Goal: Task Accomplishment & Management: Manage account settings

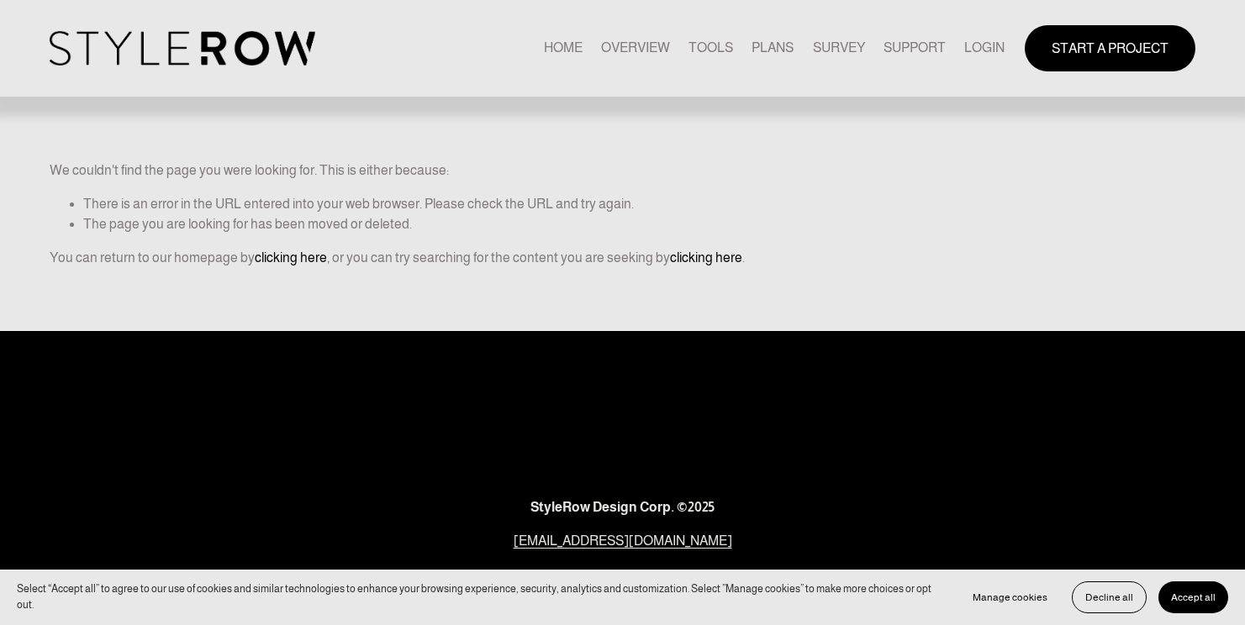
click at [964, 50] on link "LOGIN" at bounding box center [984, 48] width 40 height 23
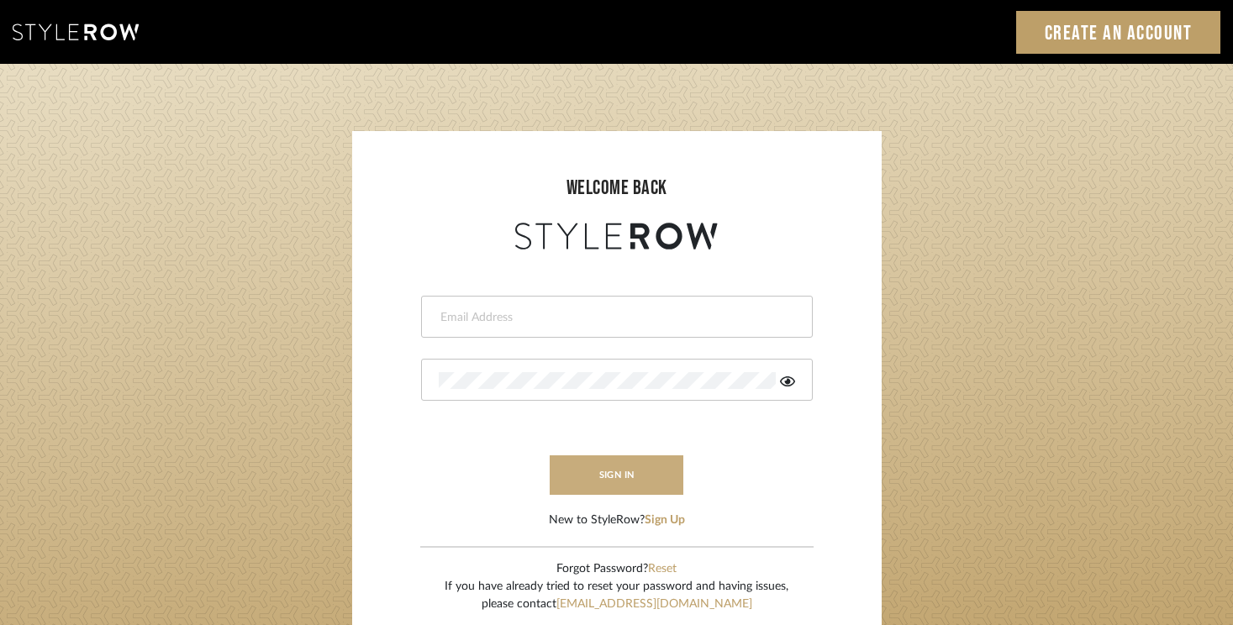
type input "[EMAIL_ADDRESS][DOMAIN_NAME]"
click at [654, 480] on button "sign in" at bounding box center [617, 476] width 134 height 40
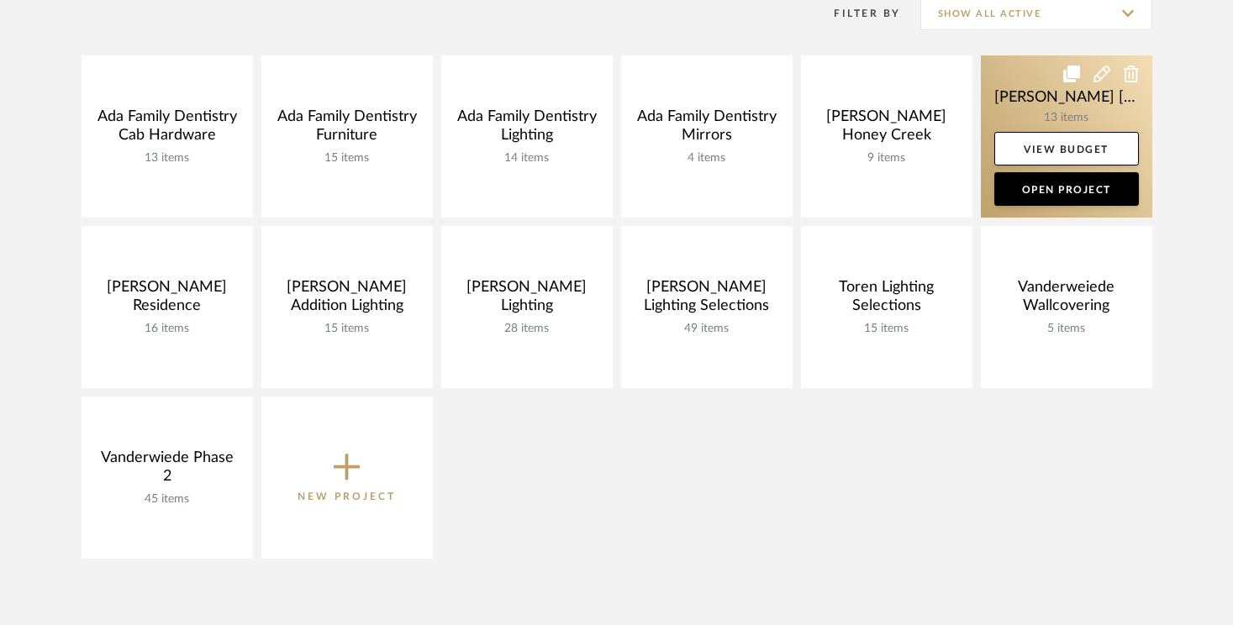
scroll to position [216, 0]
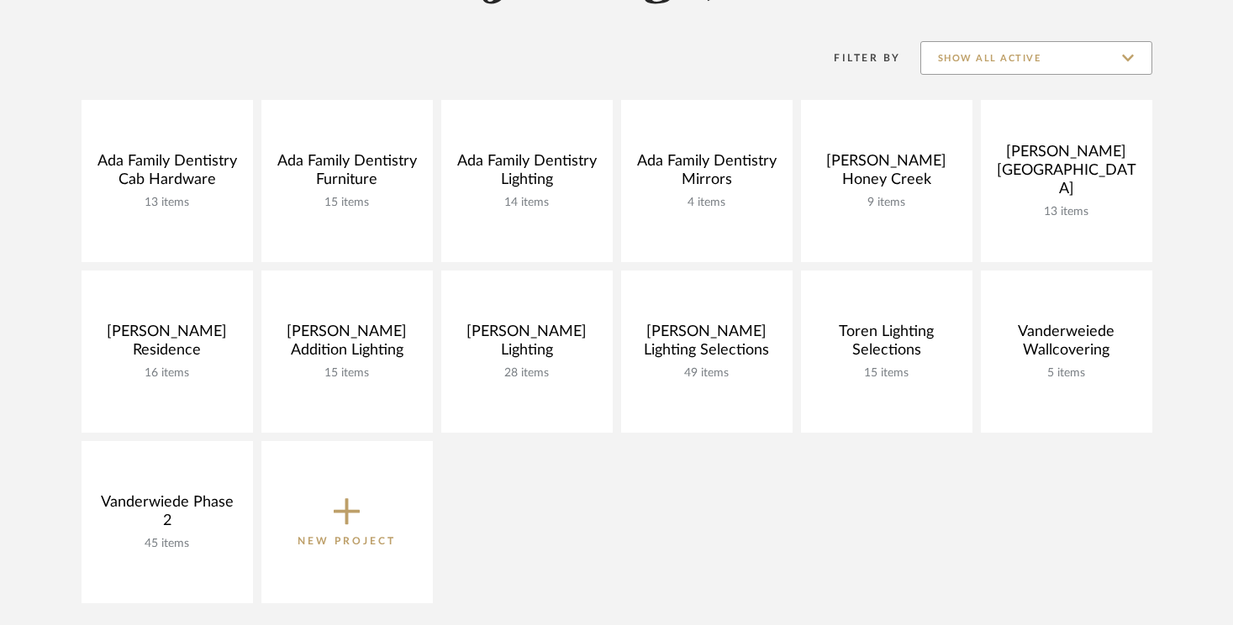
click at [1065, 69] on input "Show All Active" at bounding box center [1036, 58] width 232 height 34
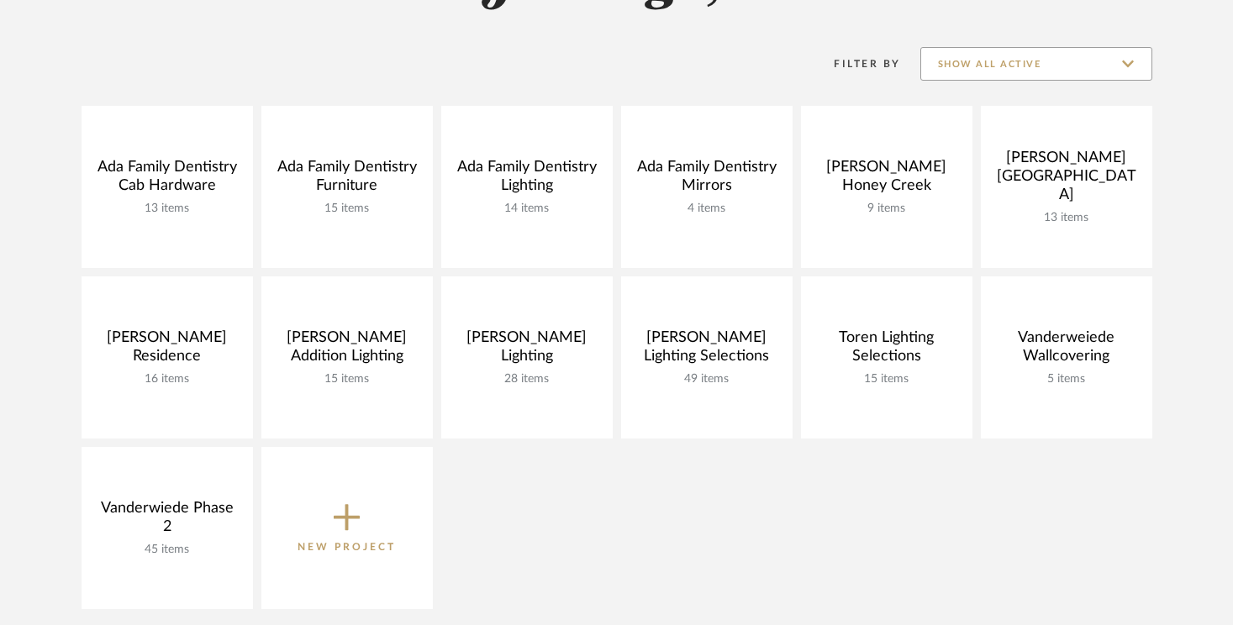
click at [1058, 60] on input "Show All Active" at bounding box center [1036, 64] width 232 height 34
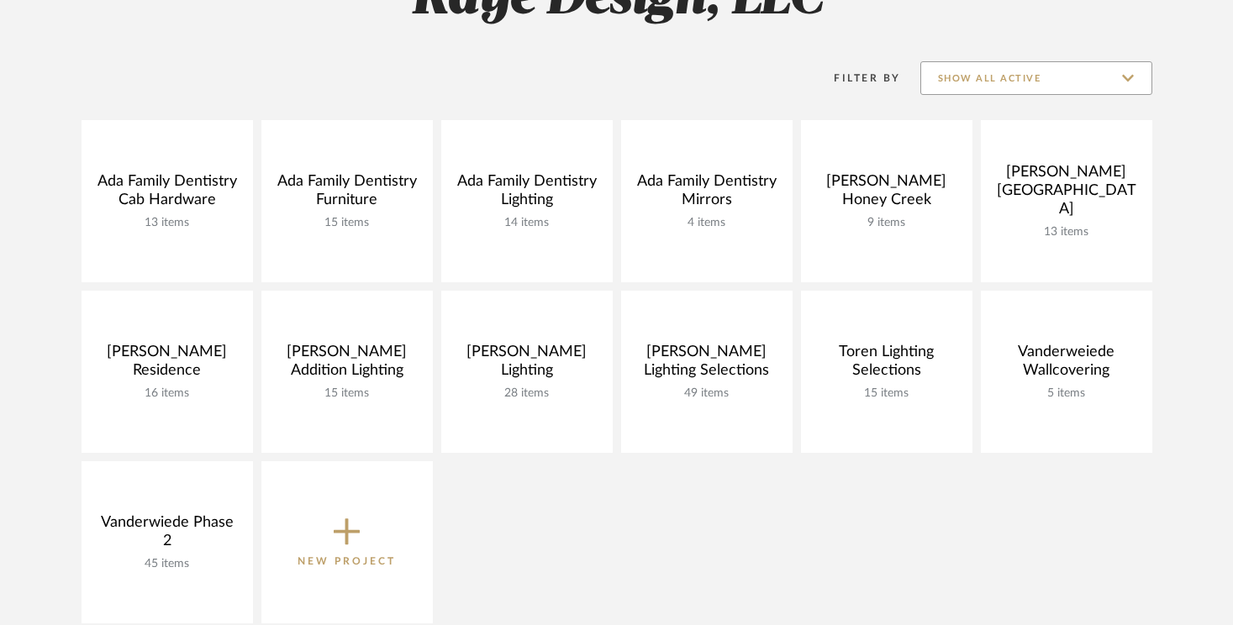
click at [1049, 78] on input "Show All Active" at bounding box center [1036, 78] width 232 height 34
click at [1128, 75] on input "Show All Active" at bounding box center [1036, 79] width 232 height 34
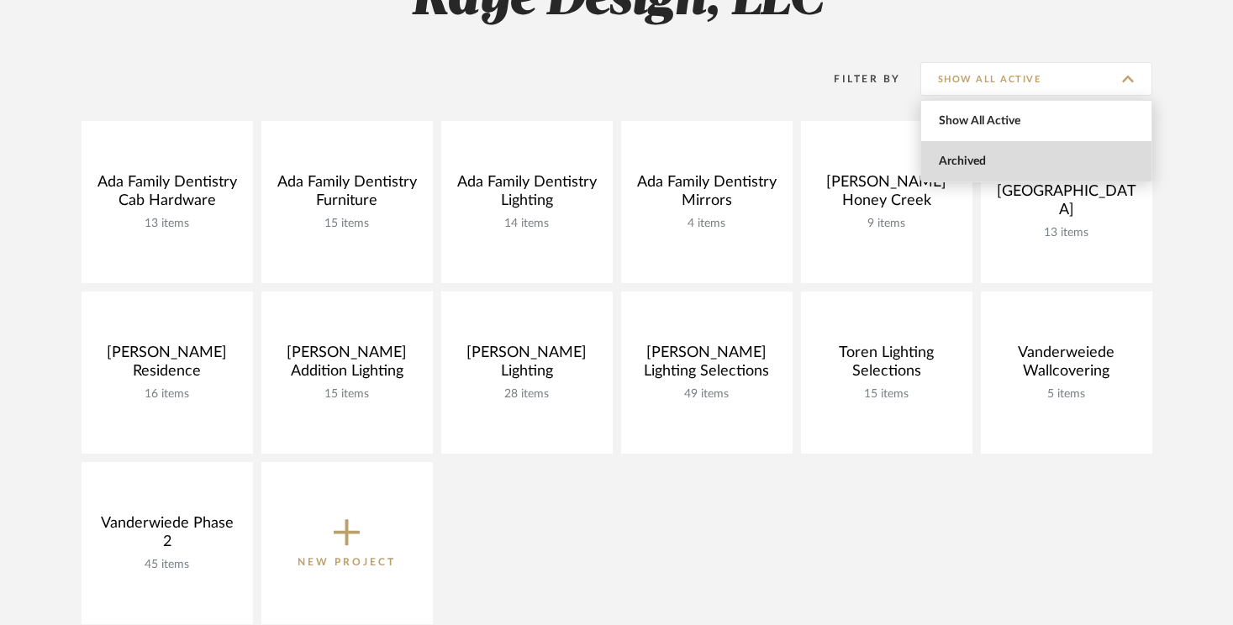
click at [1054, 150] on span "Archived" at bounding box center [1036, 161] width 230 height 40
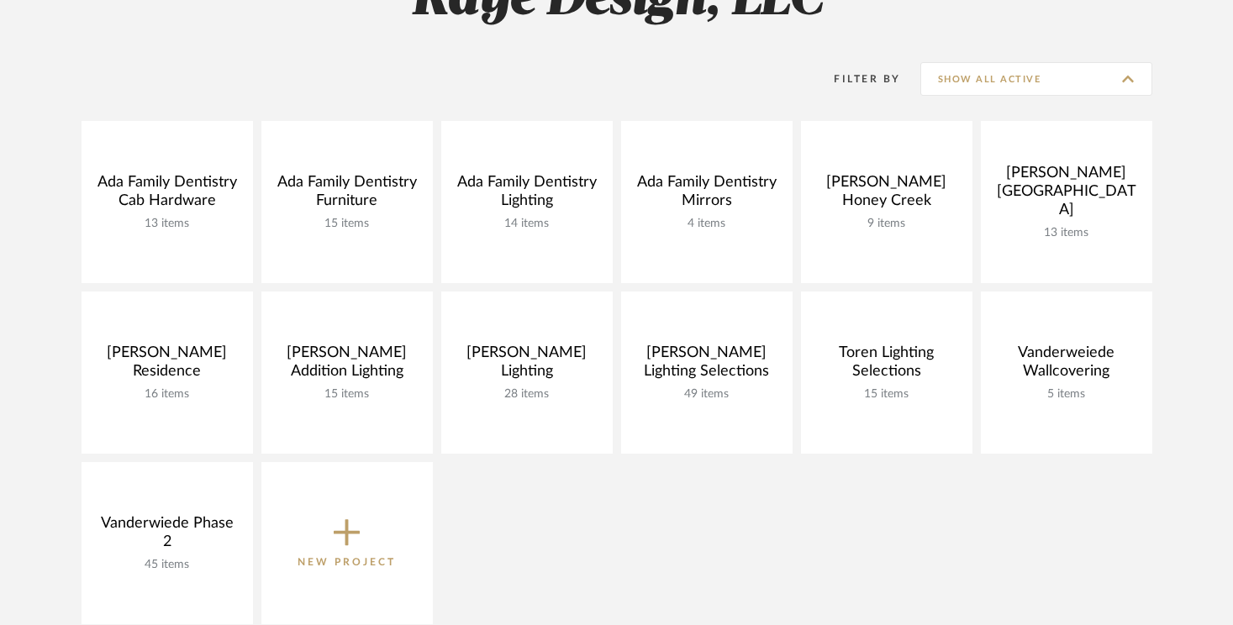
type input "Archived"
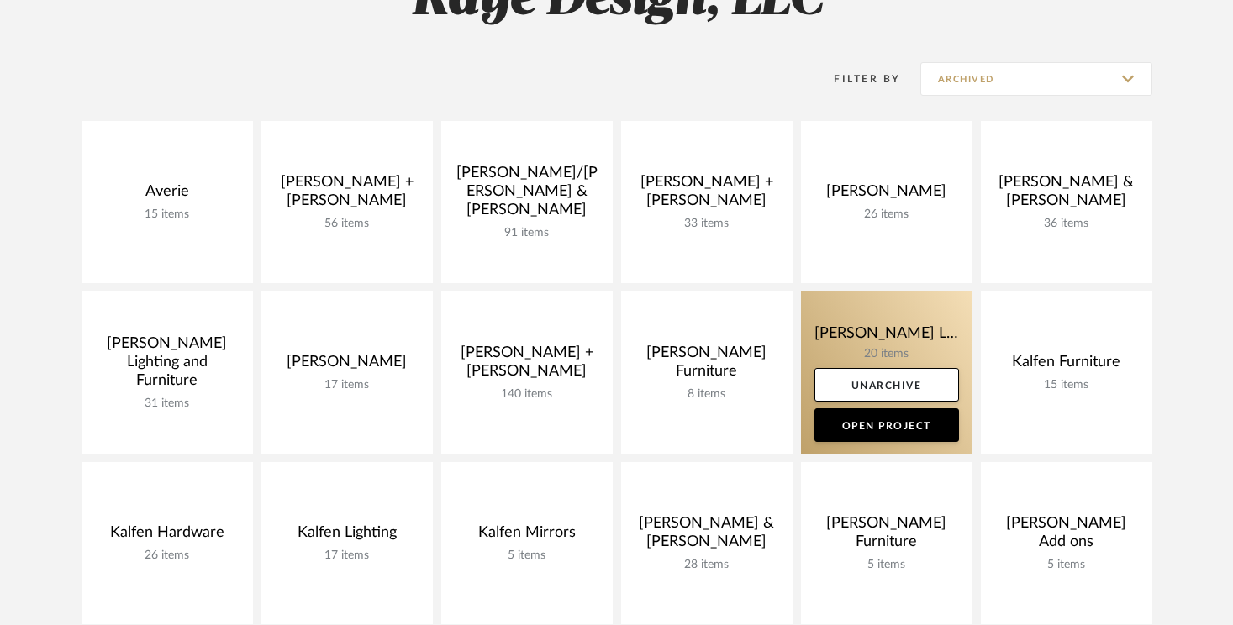
click at [908, 331] on link at bounding box center [886, 373] width 171 height 162
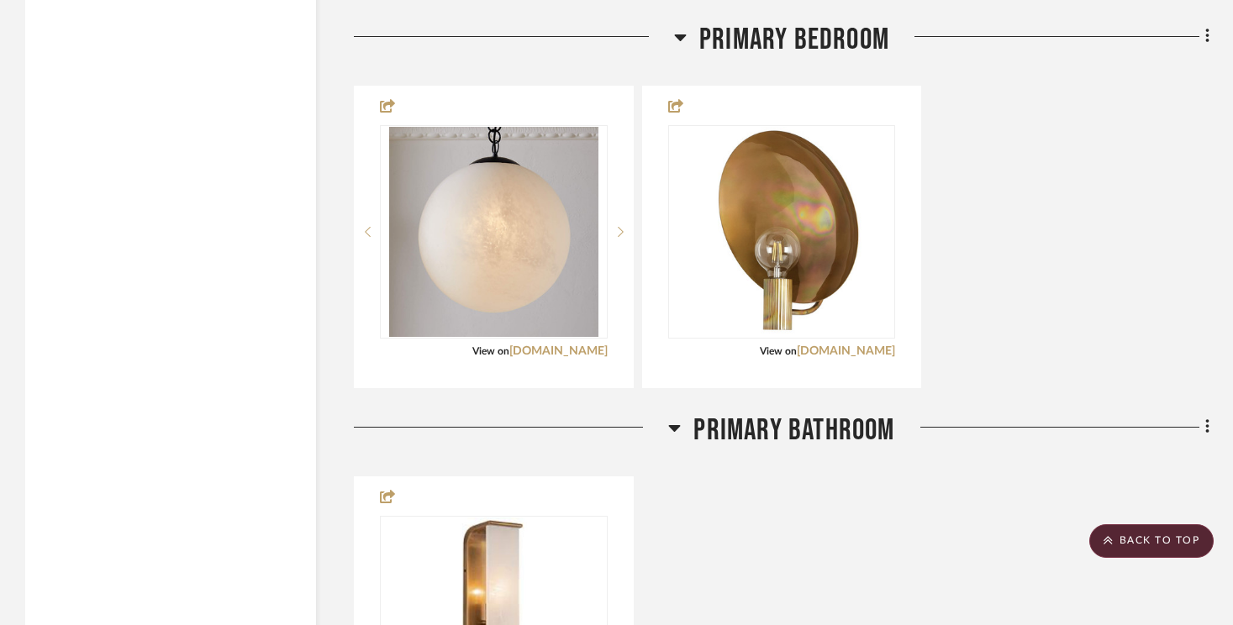
scroll to position [6216, 0]
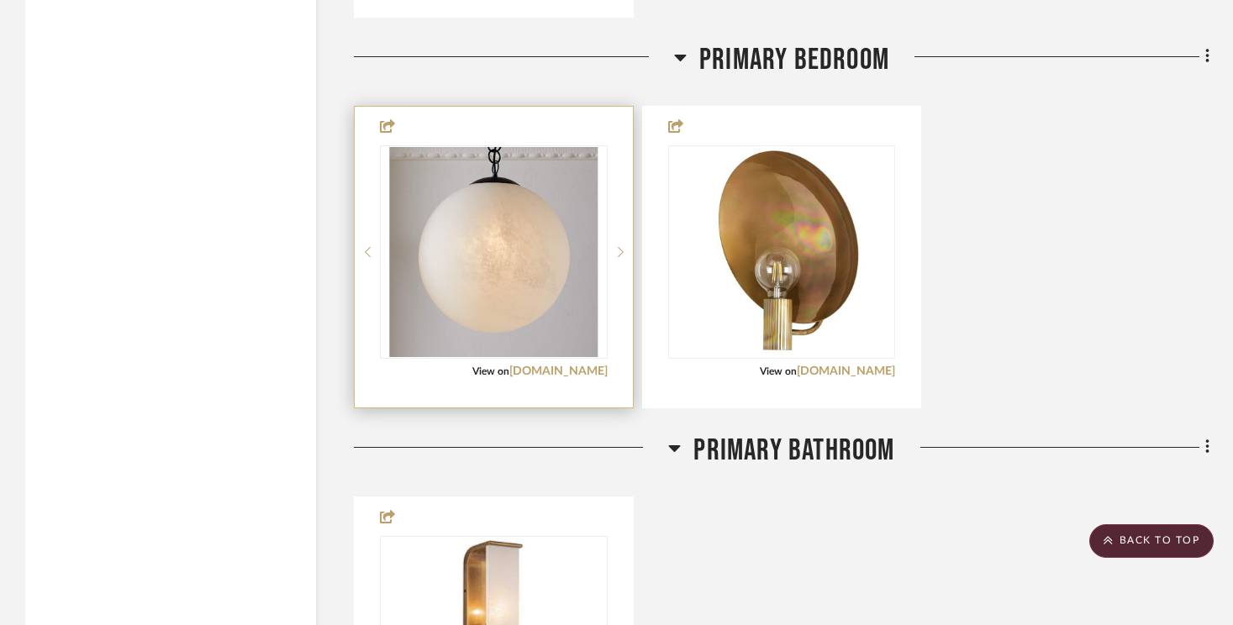
click at [609, 376] on div at bounding box center [494, 257] width 278 height 301
click at [595, 373] on link "cb2.com" at bounding box center [558, 372] width 98 height 12
click at [566, 202] on img "0" at bounding box center [493, 252] width 209 height 210
click at [573, 375] on link "cb2.com" at bounding box center [558, 372] width 98 height 12
